Goal: Book appointment/travel/reservation

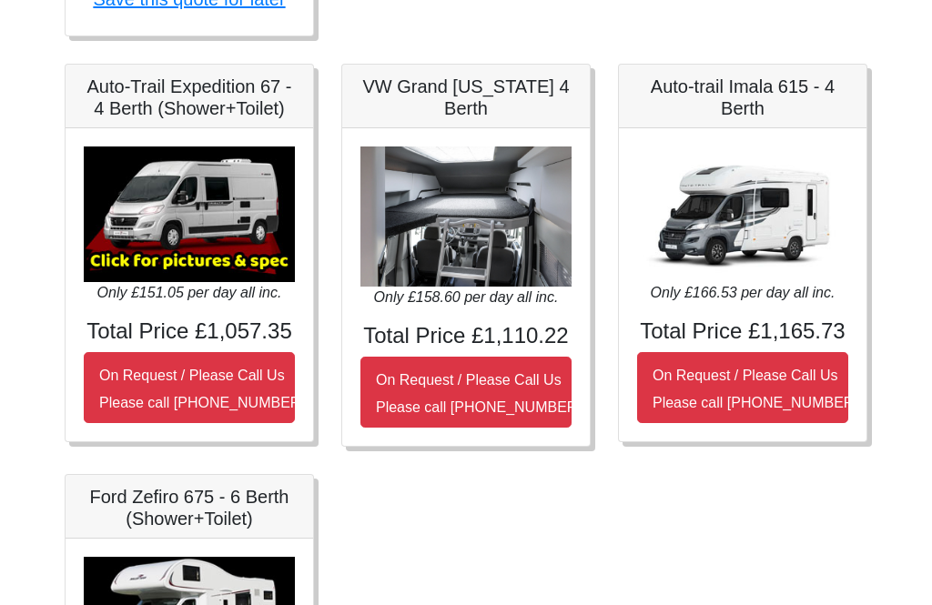
scroll to position [881, 0]
click at [128, 338] on h4 "Total Price £1,057.35" at bounding box center [189, 332] width 211 height 26
click at [128, 256] on img at bounding box center [189, 215] width 211 height 136
click at [139, 192] on img at bounding box center [189, 215] width 211 height 136
click at [95, 98] on h5 "Auto-Trail Expedition 67 - 4 Berth (Shower+Toilet)" at bounding box center [189, 98] width 211 height 44
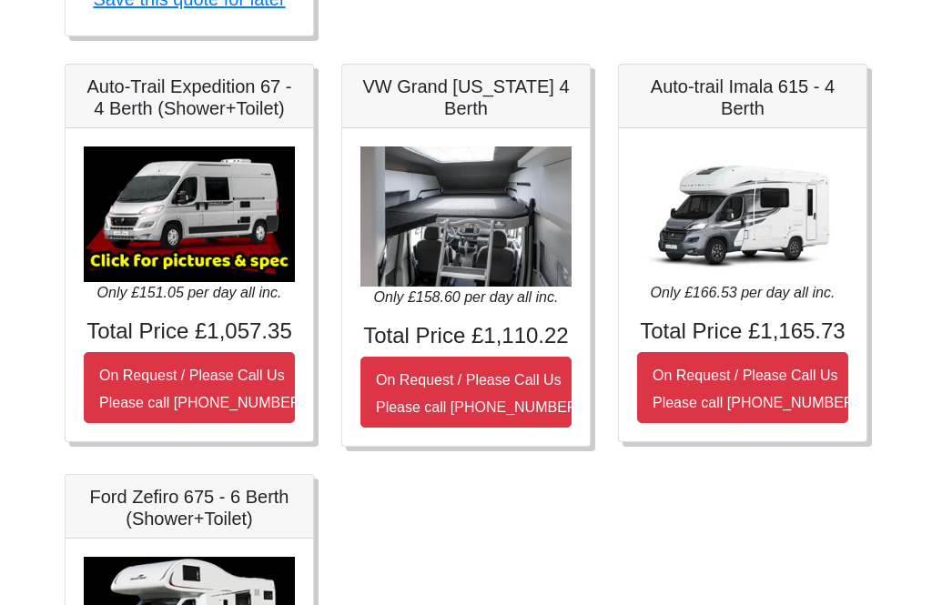
click at [117, 106] on h5 "Auto-Trail Expedition 67 - 4 Berth (Shower+Toilet)" at bounding box center [189, 98] width 211 height 44
click at [107, 114] on h5 "Auto-Trail Expedition 67 - 4 Berth (Shower+Toilet)" at bounding box center [189, 98] width 211 height 44
click at [107, 120] on div "Auto-Trail Expedition 67 - 4 Berth (Shower+Toilet)" at bounding box center [190, 98] width 248 height 64
click at [103, 136] on div "Only £151.05 per day all inc. Total Price £1,057.35 On Request / Please Call Us…" at bounding box center [190, 285] width 248 height 313
click at [128, 192] on img at bounding box center [189, 215] width 211 height 136
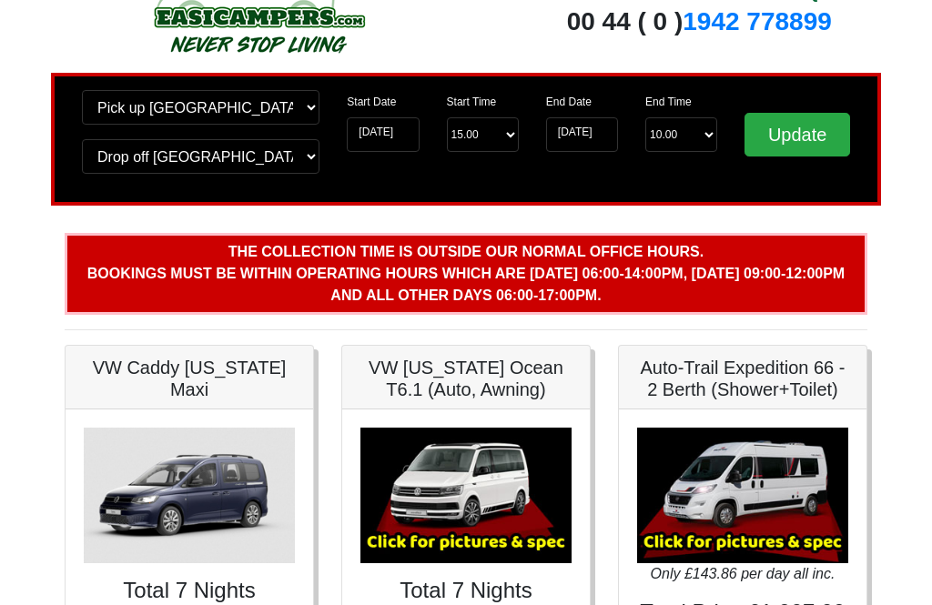
scroll to position [66, 0]
click at [510, 134] on select "Start Time 15.00 -------- 11.00 am ([DATE] & [DATE] Only) 12.00 pm ([DATE]) 13.…" at bounding box center [483, 135] width 72 height 35
select select "12.00"
click at [684, 135] on select "End Time 10.00 -------- 08.00 am 09.00 am 10.00 am 11.00 am ([DATE] Only)" at bounding box center [681, 134] width 72 height 35
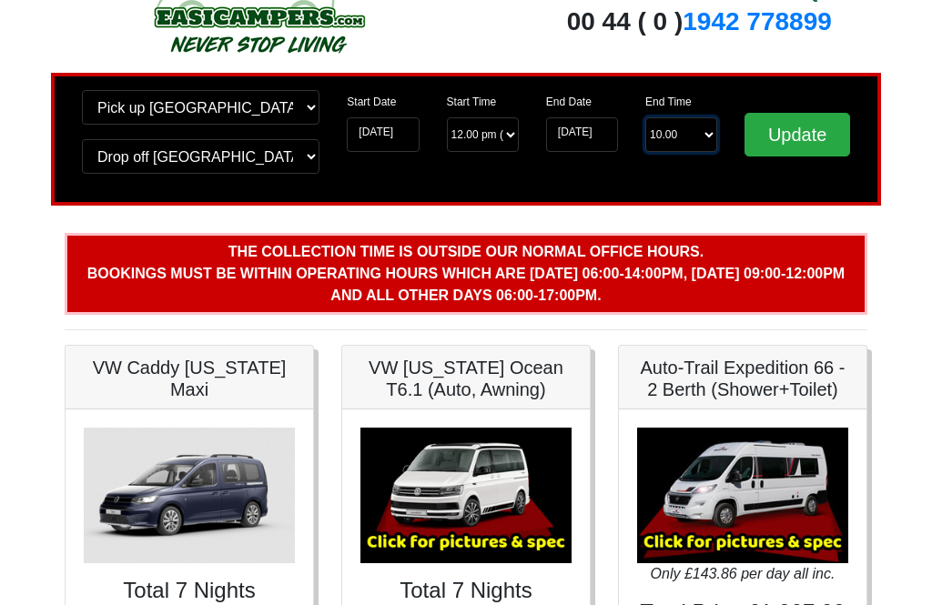
select select "10.00"
click at [795, 132] on input "Update" at bounding box center [798, 135] width 106 height 44
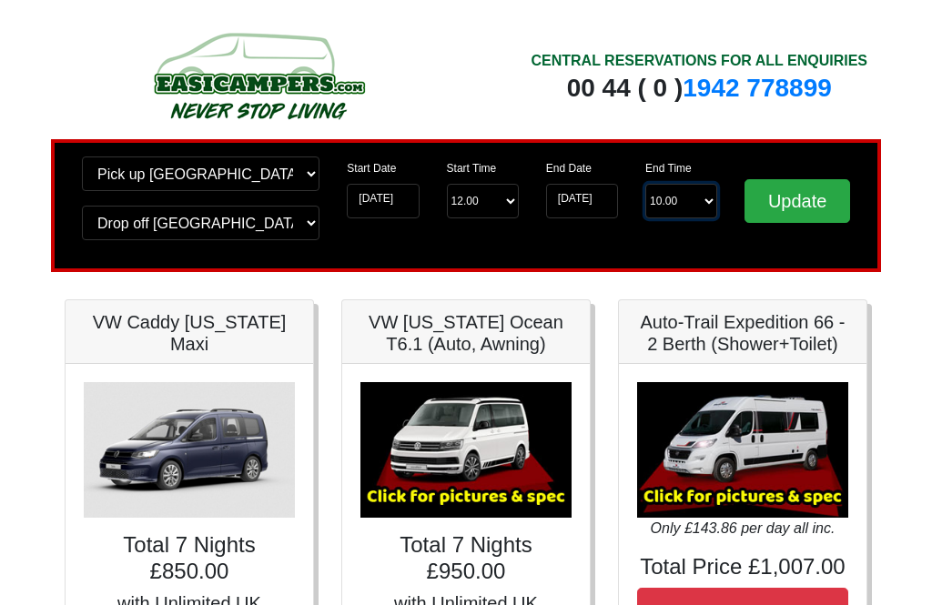
click at [697, 199] on select "End Time 10.00 -------- 08.00 am 09.00 am 10.00 am 11.00 am ([DATE] Only)" at bounding box center [681, 201] width 72 height 35
click at [692, 203] on select "End Time 10.00 -------- 08.00 am 09.00 am 10.00 am 11.00 am ([DATE] Only)" at bounding box center [681, 201] width 72 height 35
click at [578, 196] on input "[DATE]" at bounding box center [582, 201] width 72 height 35
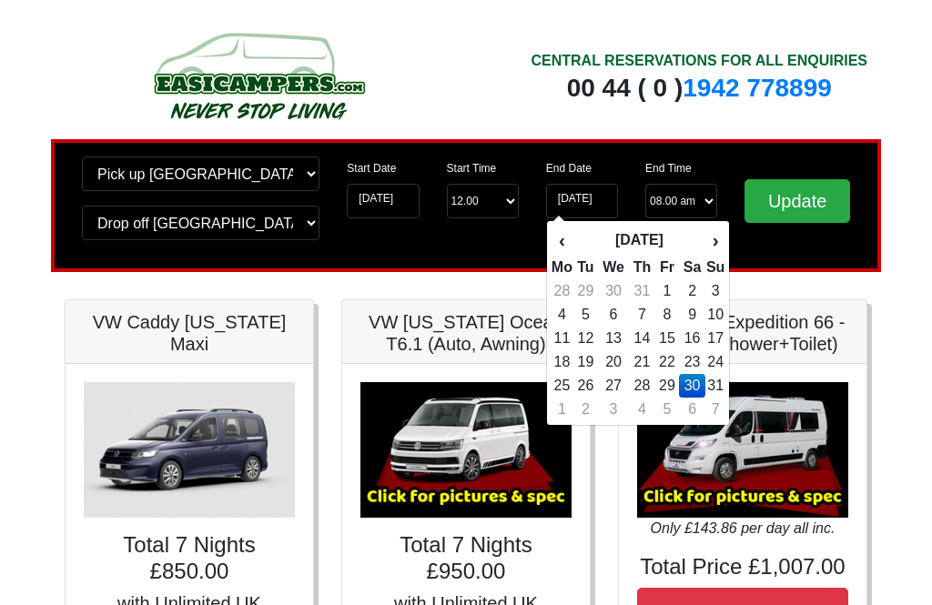
click at [681, 382] on td "30" at bounding box center [692, 386] width 26 height 24
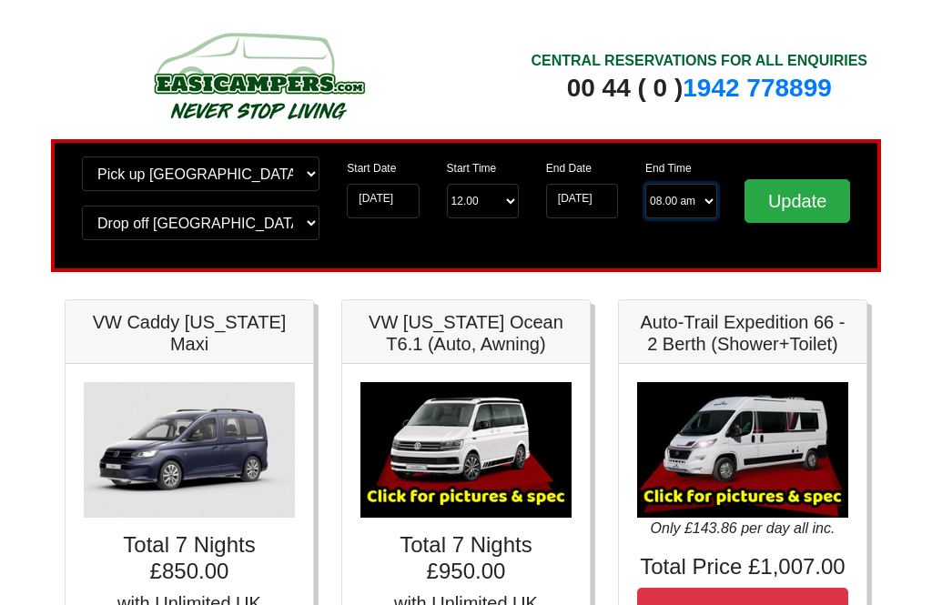
click at [679, 204] on select "End Time 10.00 -------- 08.00 am 09.00 am 10.00 am 11.00 am (Sunday Only)" at bounding box center [681, 201] width 72 height 35
select select "10.00"
click at [789, 203] on input "Update" at bounding box center [798, 201] width 106 height 44
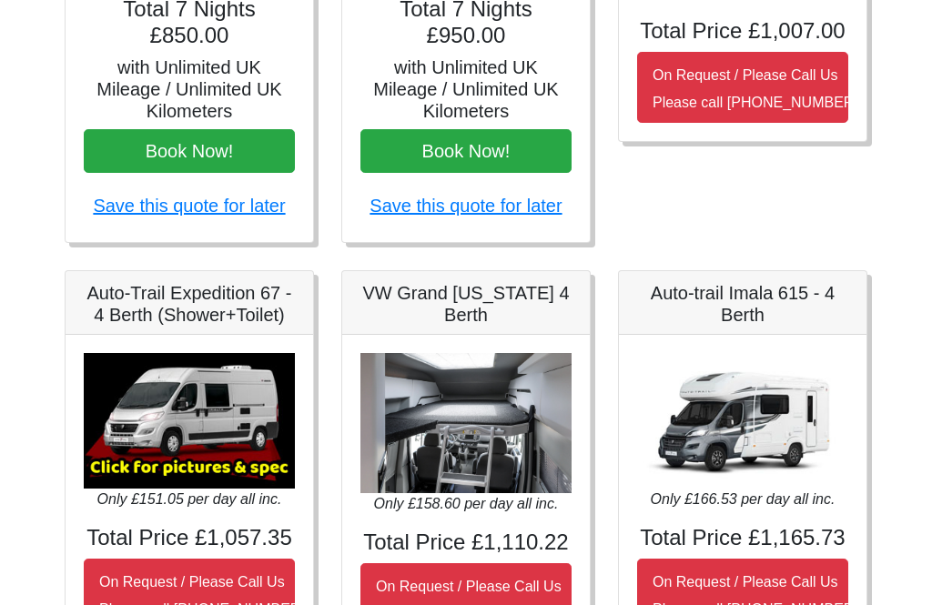
scroll to position [538, 0]
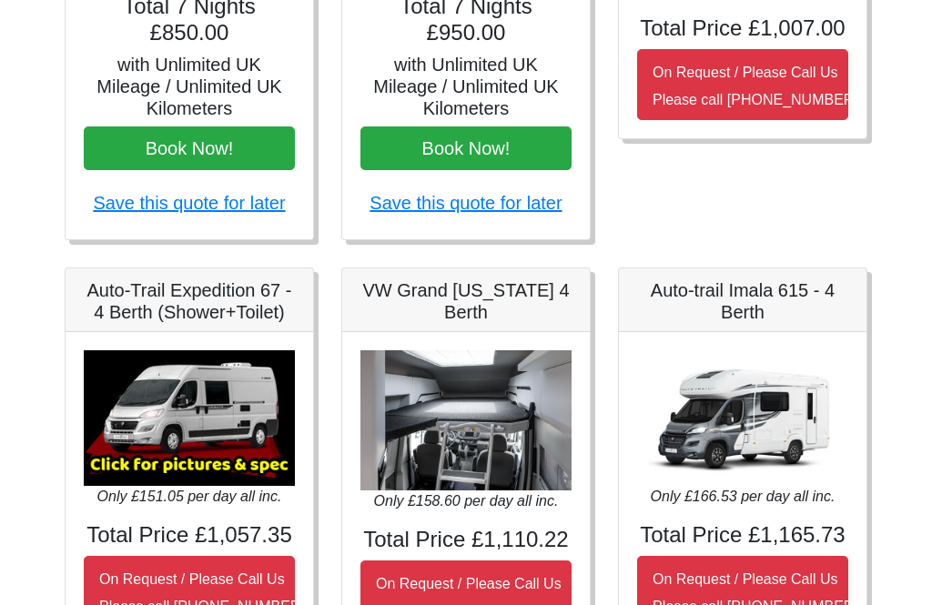
click at [118, 305] on h5 "Auto-Trail Expedition 67 - 4 Berth (Shower+Toilet)" at bounding box center [189, 302] width 211 height 44
click at [108, 299] on h5 "Auto-Trail Expedition 67 - 4 Berth (Shower+Toilet)" at bounding box center [189, 302] width 211 height 44
click at [136, 440] on img at bounding box center [189, 419] width 211 height 136
click at [160, 440] on img at bounding box center [189, 419] width 211 height 136
click at [162, 448] on img at bounding box center [189, 419] width 211 height 136
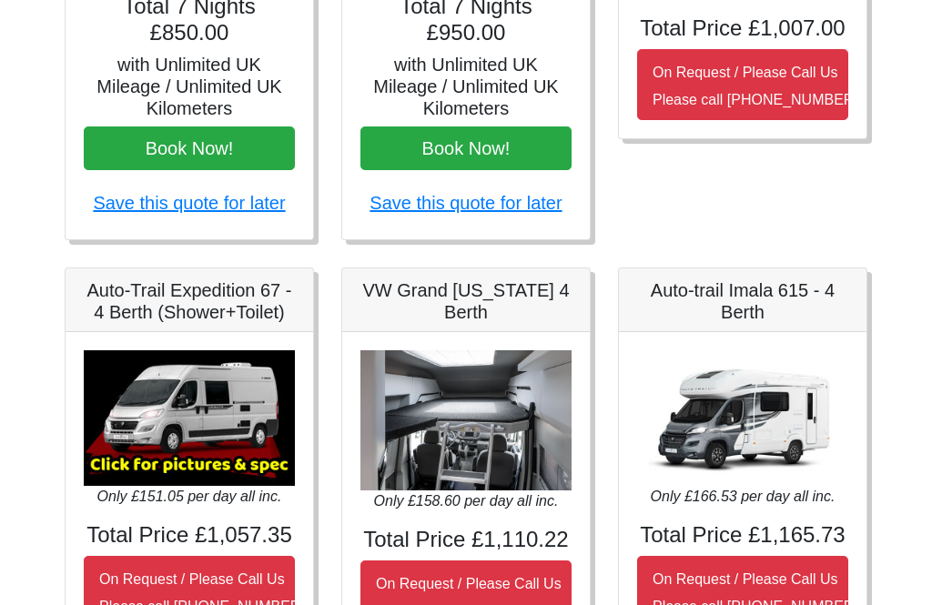
click at [161, 442] on img at bounding box center [189, 419] width 211 height 136
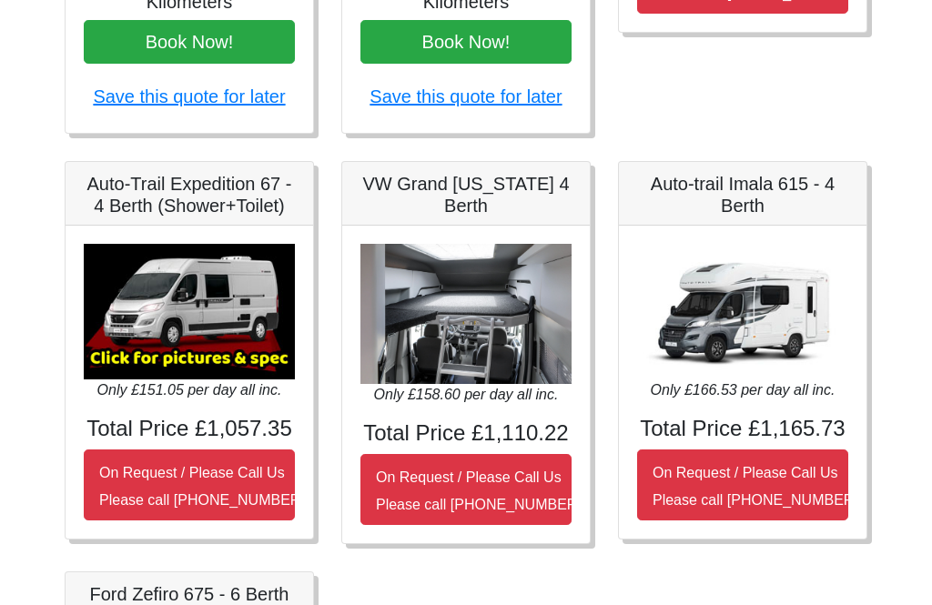
scroll to position [646, 0]
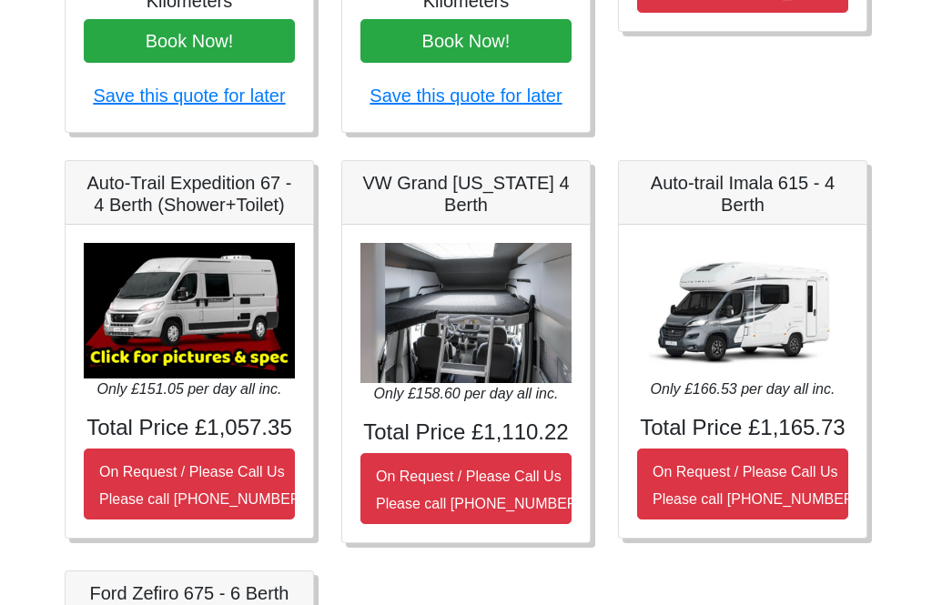
click at [160, 310] on img at bounding box center [189, 311] width 211 height 136
click at [162, 302] on img at bounding box center [189, 311] width 211 height 136
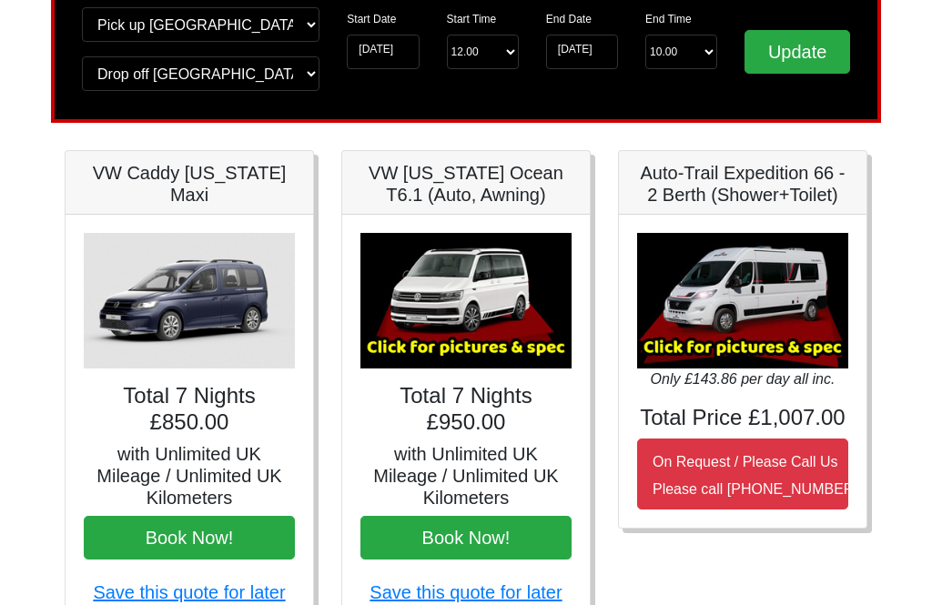
scroll to position [0, 0]
